Goal: Information Seeking & Learning: Learn about a topic

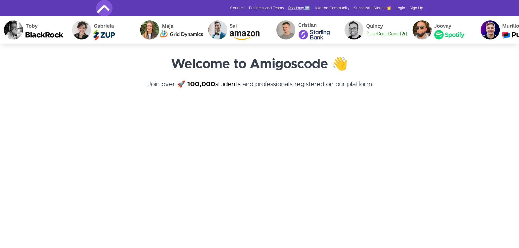
click at [299, 8] on link "Roadmap 🆕" at bounding box center [299, 7] width 22 height 5
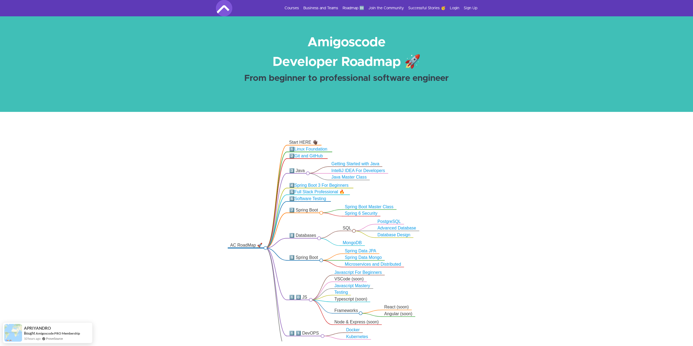
drag, startPoint x: 346, startPoint y: 188, endPoint x: 460, endPoint y: 217, distance: 117.6
click at [460, 217] on icon ".markmap{font:300 16px/20px sans-serif}.markmap-link{fill:none}.markmap-node>ci…" at bounding box center [346, 238] width 693 height 208
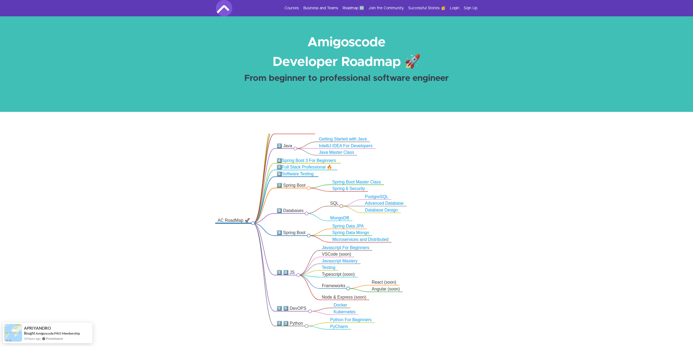
drag, startPoint x: 511, startPoint y: 237, endPoint x: 498, endPoint y: 212, distance: 27.8
click at [498, 212] on icon ".markmap{font:300 16px/20px sans-serif}.markmap-link{fill:none}.markmap-node>ci…" at bounding box center [346, 238] width 693 height 208
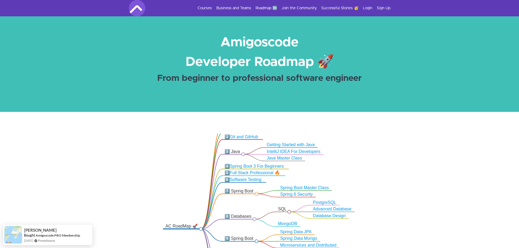
drag, startPoint x: 423, startPoint y: 150, endPoint x: 370, endPoint y: 154, distance: 52.4
click at [370, 154] on icon ".markmap{font:300 16px/20px sans-serif}.markmap-link{fill:none}.markmap-node>ci…" at bounding box center [259, 208] width 519 height 149
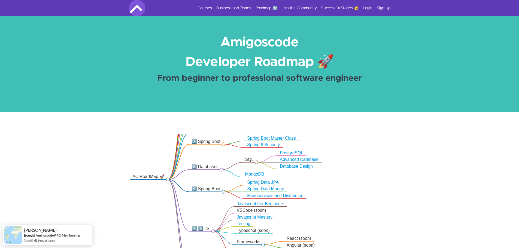
drag, startPoint x: 427, startPoint y: 178, endPoint x: 396, endPoint y: 132, distance: 55.0
click at [396, 132] on div ".markmap{font:300 16px/20px sans-serif}.markmap-link{fill:none}.markmap-node>ci…" at bounding box center [259, 209] width 519 height 194
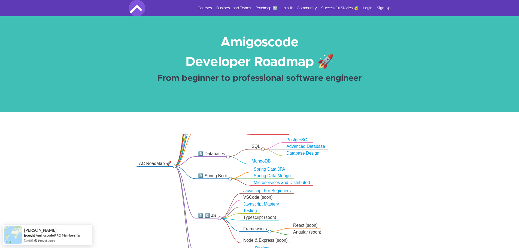
drag, startPoint x: 396, startPoint y: 192, endPoint x: 402, endPoint y: 179, distance: 14.4
click at [402, 179] on icon ".markmap{font:300 16px/20px sans-serif}.markmap-link{fill:none}.markmap-node>ci…" at bounding box center [259, 208] width 519 height 149
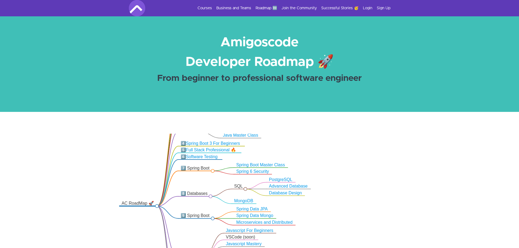
drag, startPoint x: 395, startPoint y: 157, endPoint x: 378, endPoint y: 197, distance: 43.4
click at [378, 197] on icon ".markmap{font:300 16px/20px sans-serif}.markmap-link{fill:none}.markmap-node>ci…" at bounding box center [259, 208] width 519 height 149
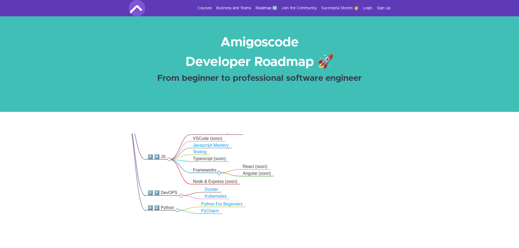
drag, startPoint x: 432, startPoint y: 175, endPoint x: 483, endPoint y: 198, distance: 55.3
click at [483, 198] on icon ".markmap{font:300 16px/20px sans-serif}.markmap-link{fill:none}.markmap-node>ci…" at bounding box center [259, 208] width 519 height 149
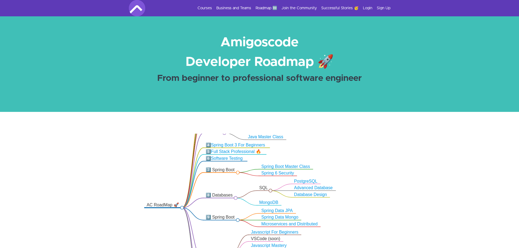
click at [158, 206] on div "AC RoadMap 🚀" at bounding box center [162, 204] width 33 height 5
click at [280, 218] on link "Spring Data Mongo" at bounding box center [279, 217] width 37 height 5
click at [307, 195] on link "Database Design" at bounding box center [310, 194] width 33 height 5
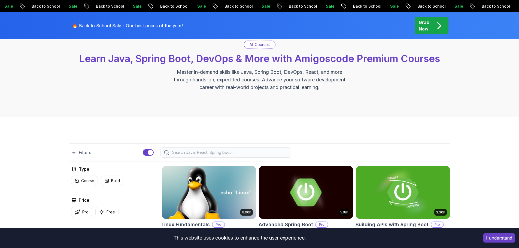
scroll to position [136, 0]
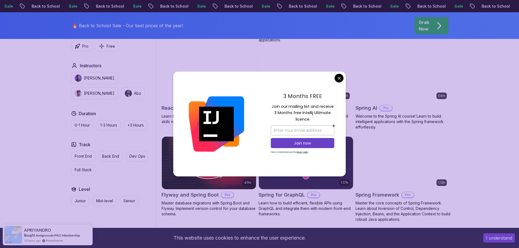
scroll to position [1307, 0]
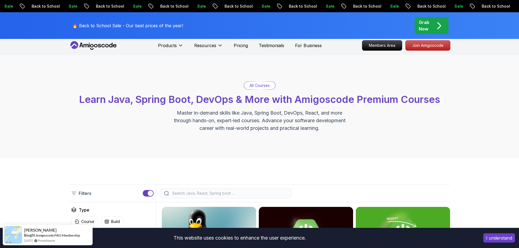
scroll to position [0, 0]
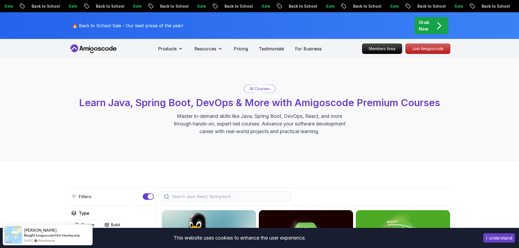
click at [95, 45] on icon at bounding box center [93, 48] width 49 height 9
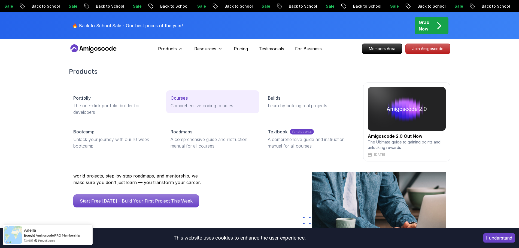
click at [181, 101] on p "Courses" at bounding box center [178, 98] width 17 height 7
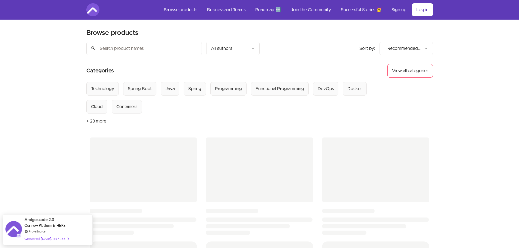
click at [37, 102] on div "Skip to main content Main menu Includes navigation links and user settings Brow…" at bounding box center [259, 226] width 519 height 452
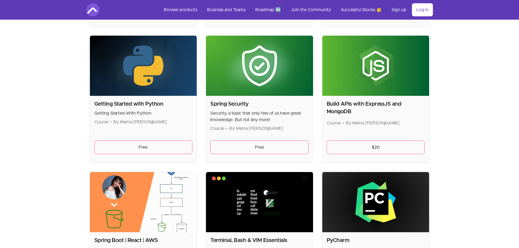
scroll to position [1187, 0]
